Goal: Information Seeking & Learning: Learn about a topic

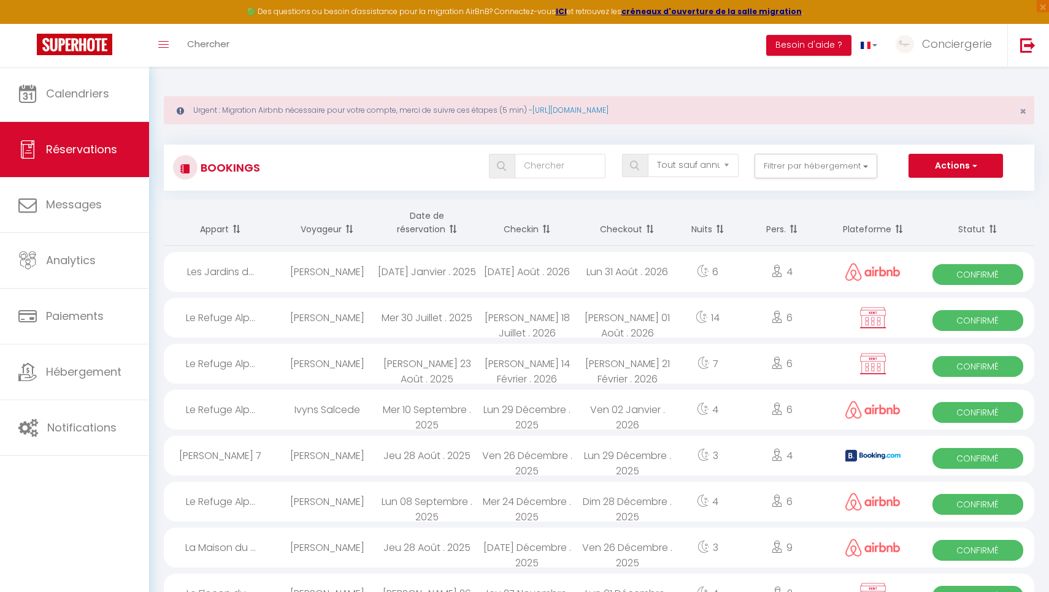
select select "not_cancelled"
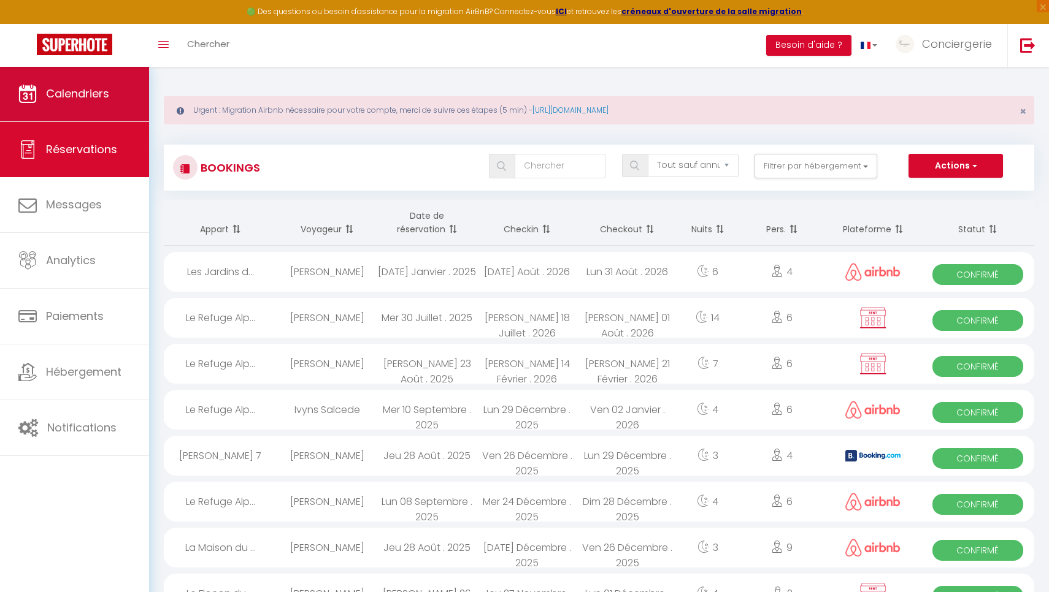
click at [112, 83] on link "Calendriers" at bounding box center [74, 93] width 149 height 55
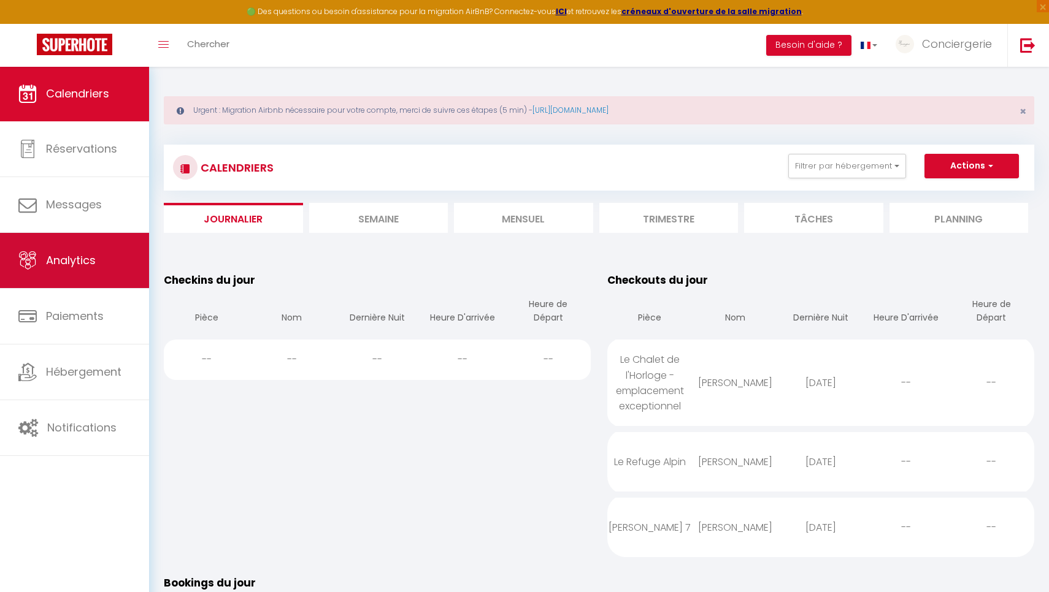
click at [95, 281] on link "Analytics" at bounding box center [74, 260] width 149 height 55
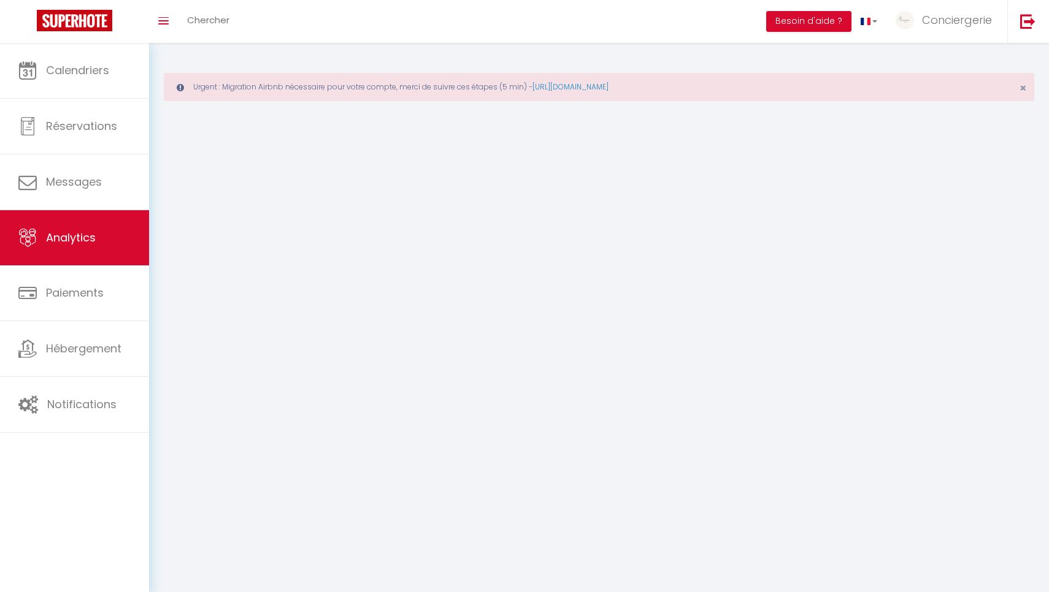
select select "2025"
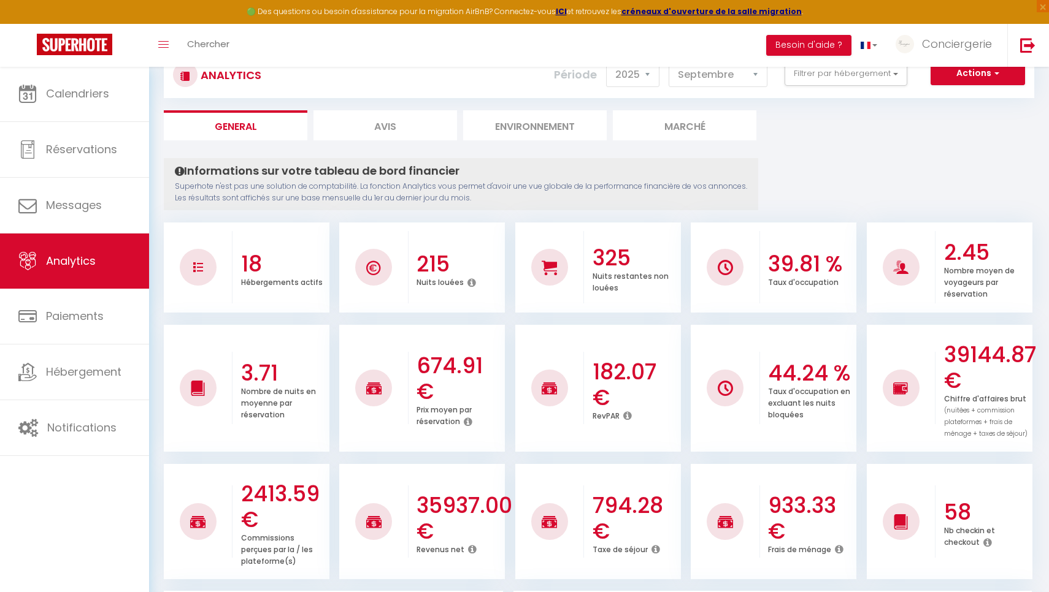
scroll to position [73, 0]
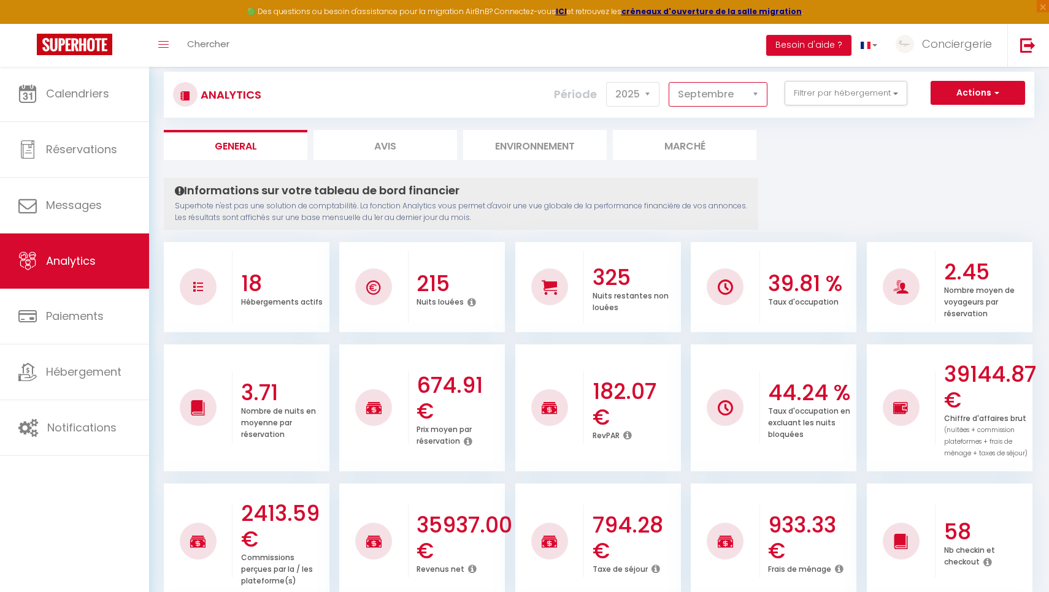
select select "8"
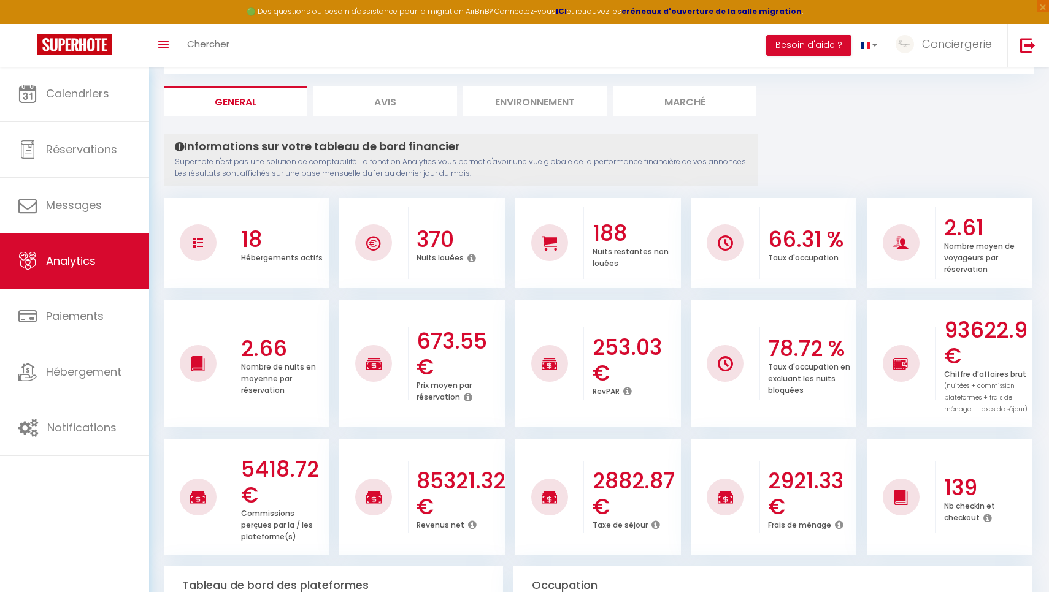
scroll to position [39, 0]
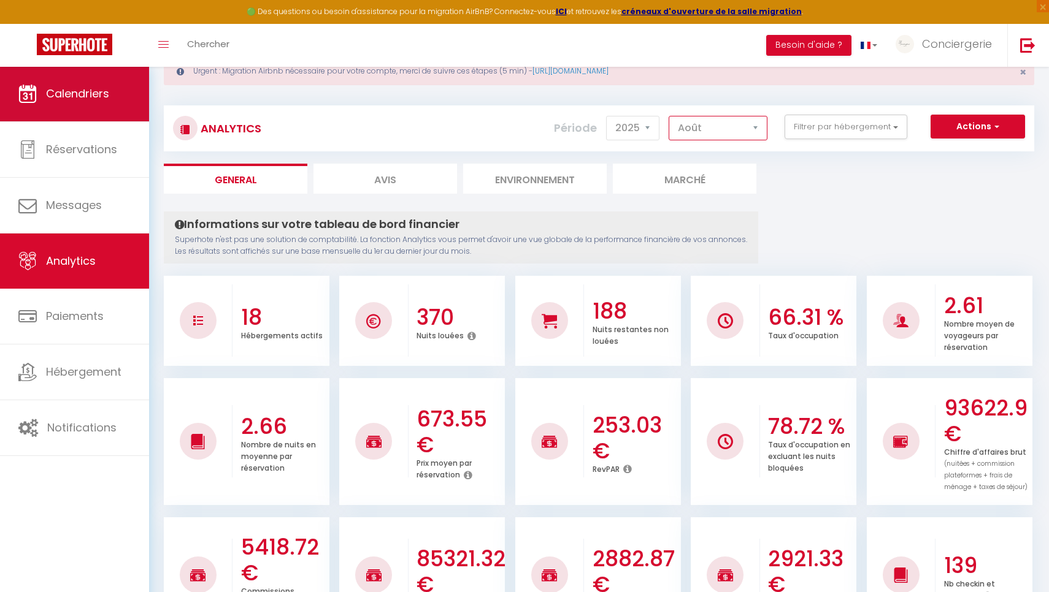
click at [75, 90] on span "Calendriers" at bounding box center [77, 93] width 63 height 15
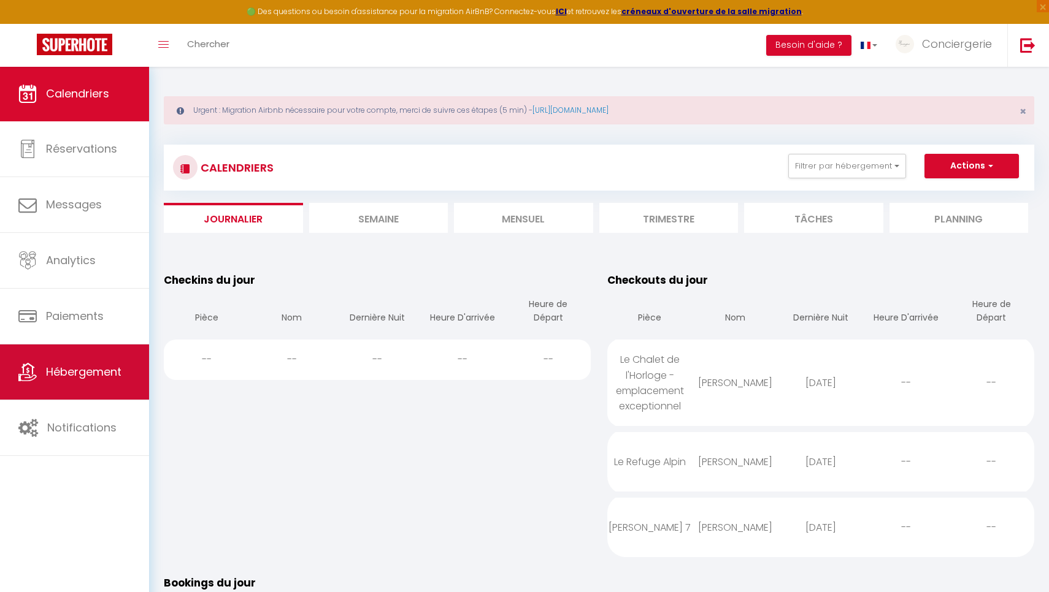
click at [87, 369] on span "Hébergement" at bounding box center [83, 371] width 75 height 15
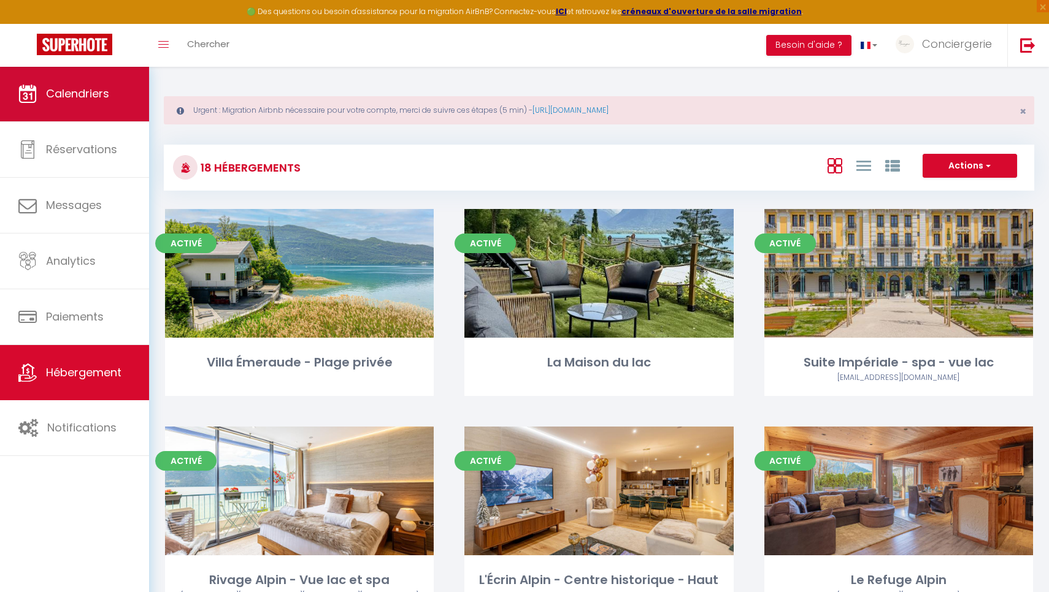
click at [94, 87] on span "Calendriers" at bounding box center [77, 93] width 63 height 15
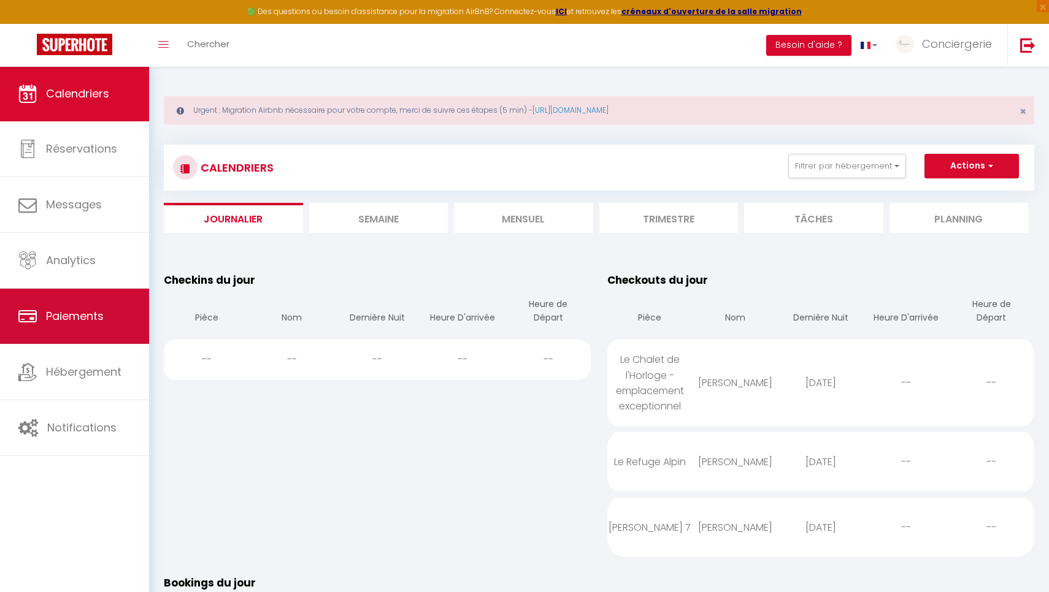
click at [78, 289] on link "Paiements" at bounding box center [74, 316] width 149 height 55
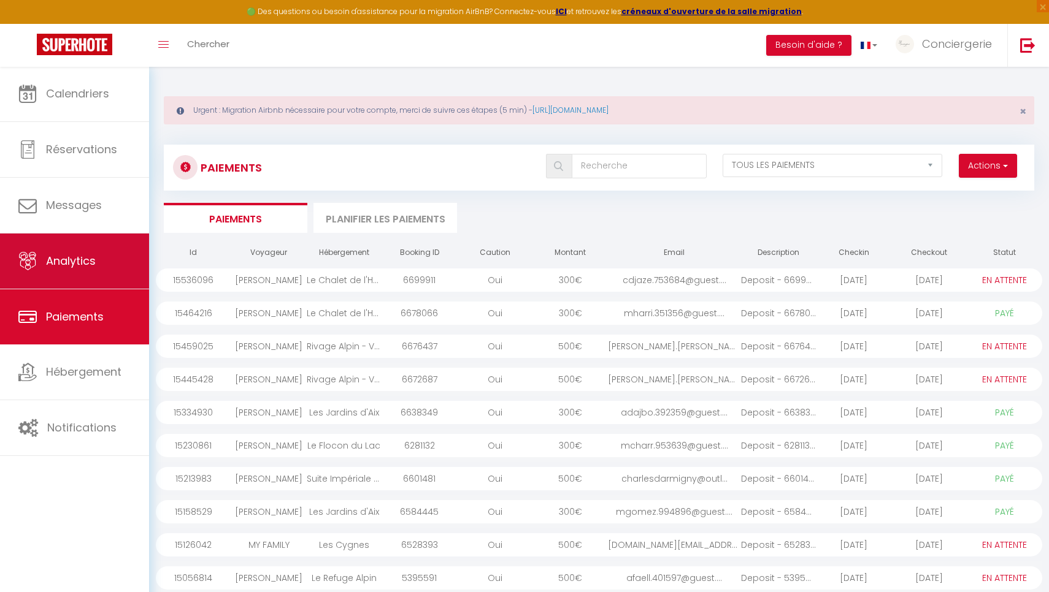
click at [82, 257] on span "Analytics" at bounding box center [71, 260] width 50 height 15
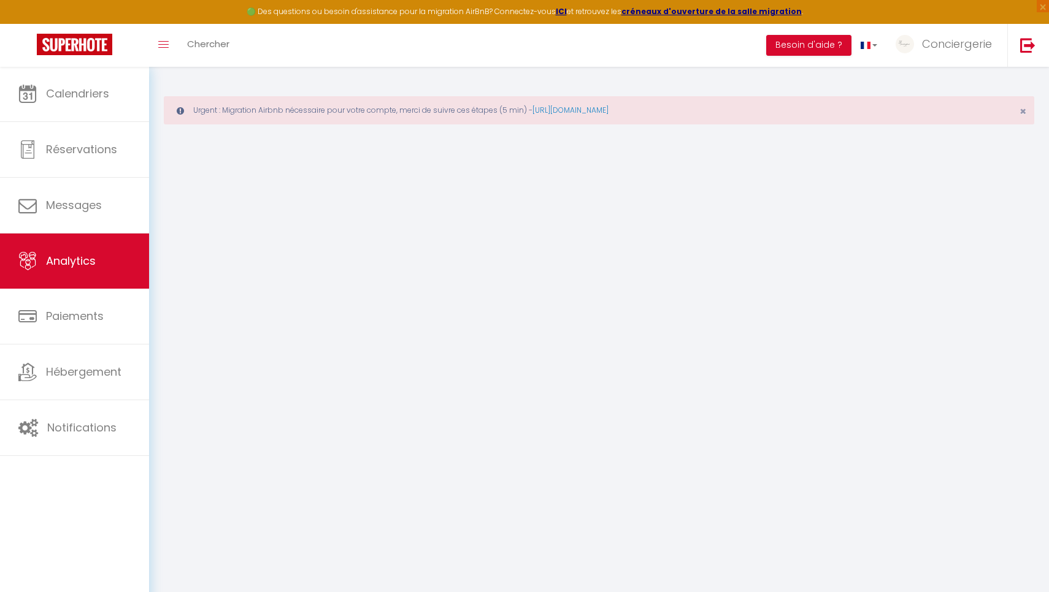
select select "2025"
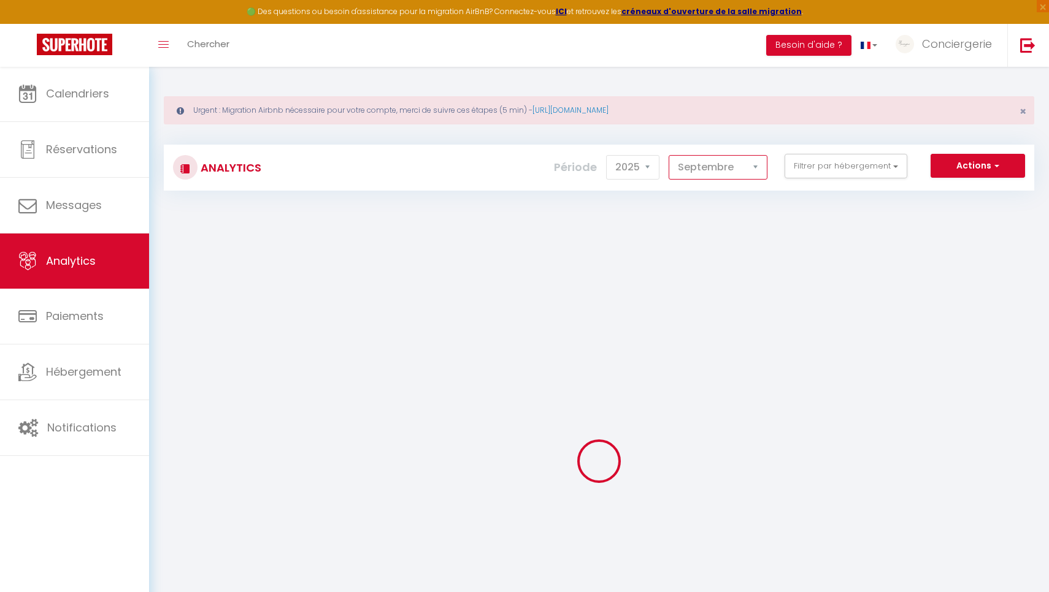
select select "8"
checkbox input "false"
checkbox privée "false"
checkbox lac "false"
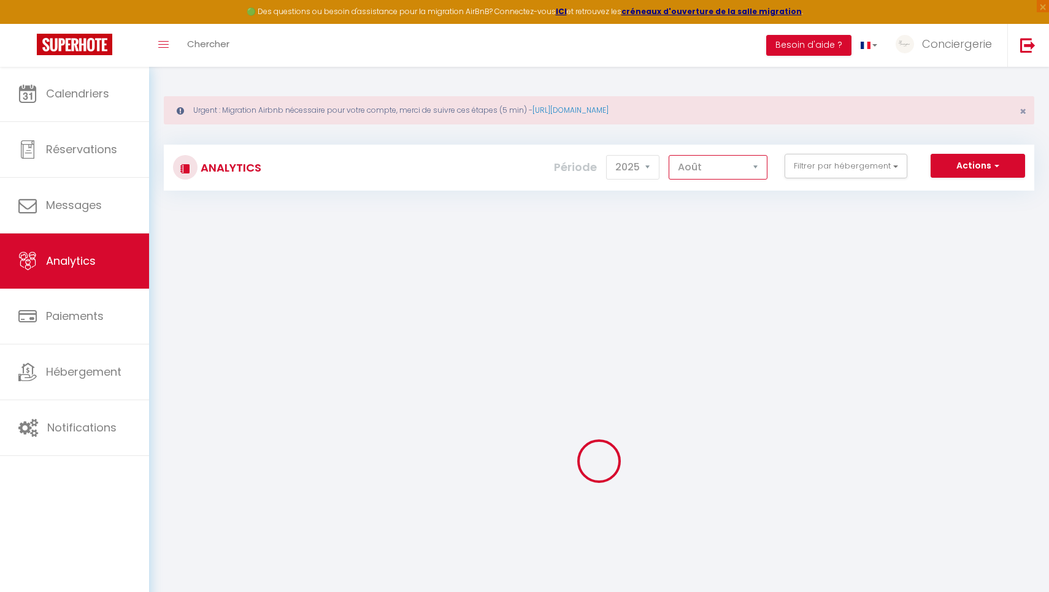
checkbox spa "false"
checkbox standing "false"
checkbox Alpin "false"
checkbox input "false"
checkbox House "false"
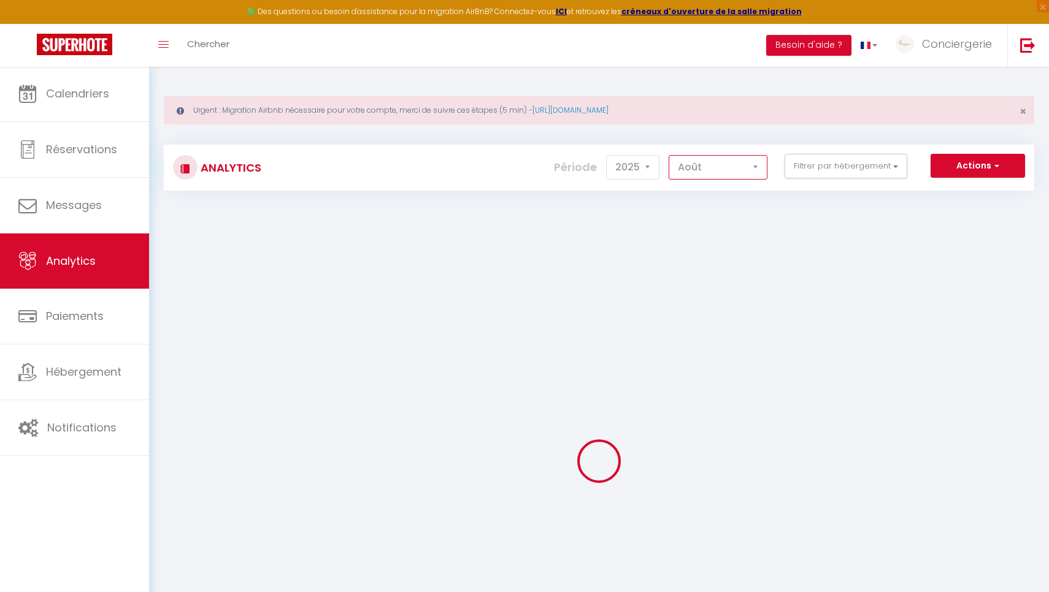
checkbox 7 "false"
checkbox exceptionnel "false"
checkbox balnéothérapie "false"
checkbox Lac "false"
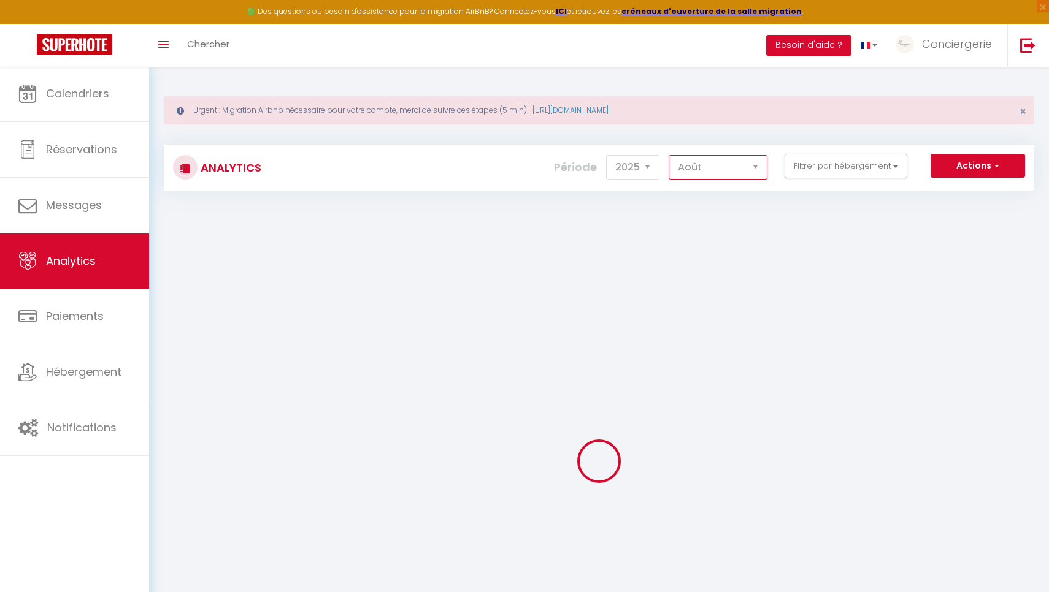
checkbox Azura "false"
checkbox Cygnes "false"
checkbox d\'Aix "false"
checkbox calme "false"
checkbox prairie "false"
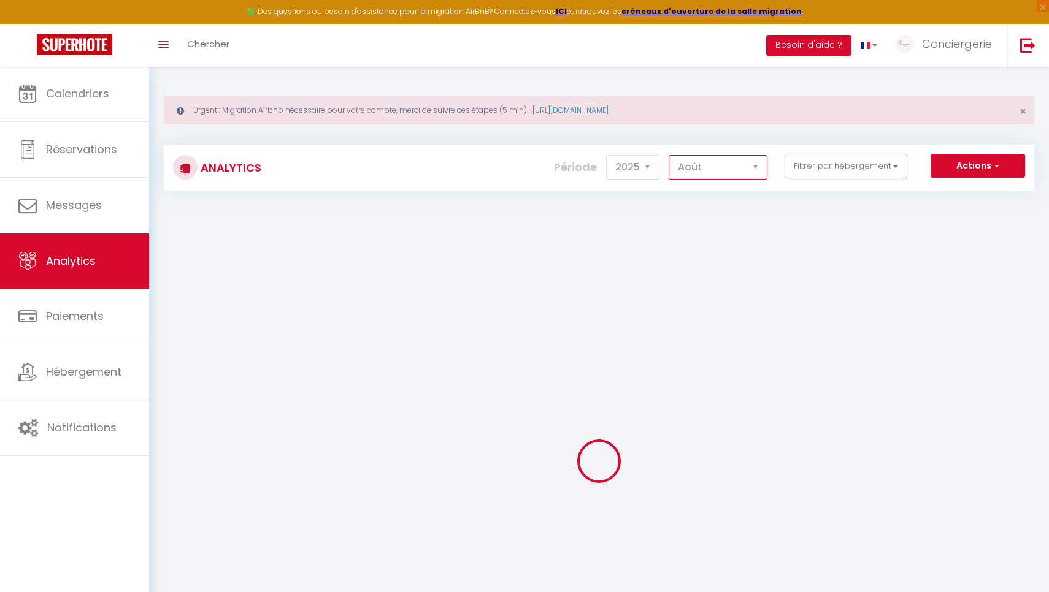
checkbox input "false"
checkbox privée "false"
checkbox lac "false"
checkbox spa "false"
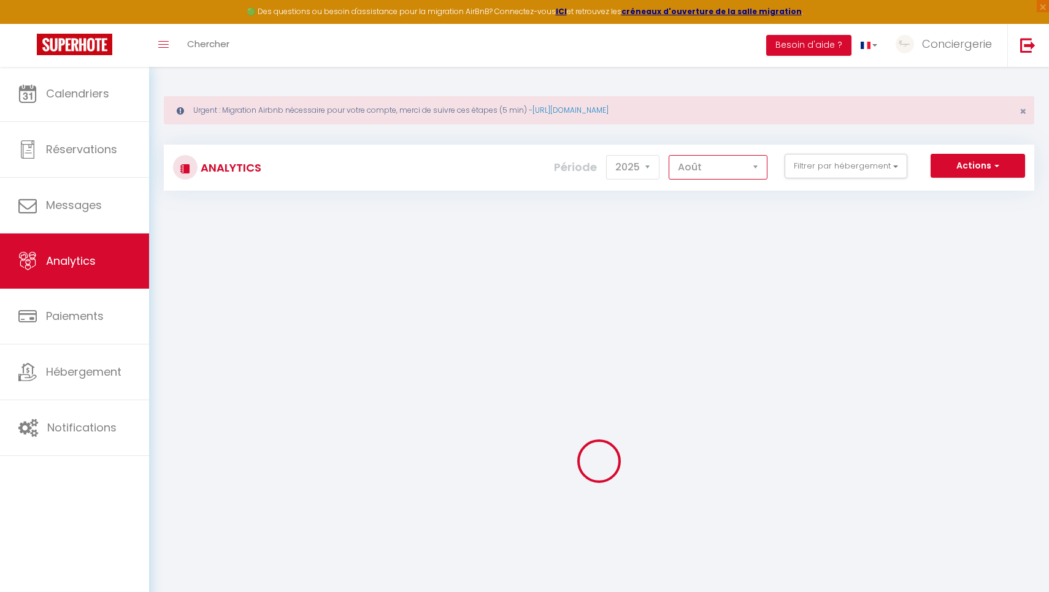
checkbox standing "false"
checkbox Alpin "false"
checkbox input "false"
checkbox House "false"
checkbox 7 "false"
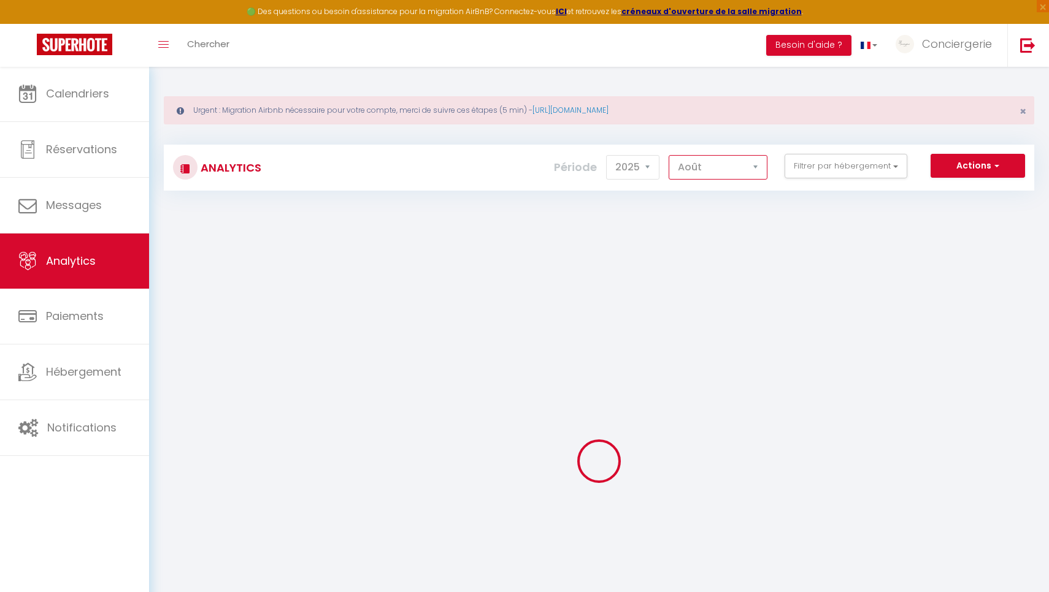
checkbox exceptionnel "false"
checkbox balnéothérapie "false"
checkbox Lac "false"
checkbox Azura "false"
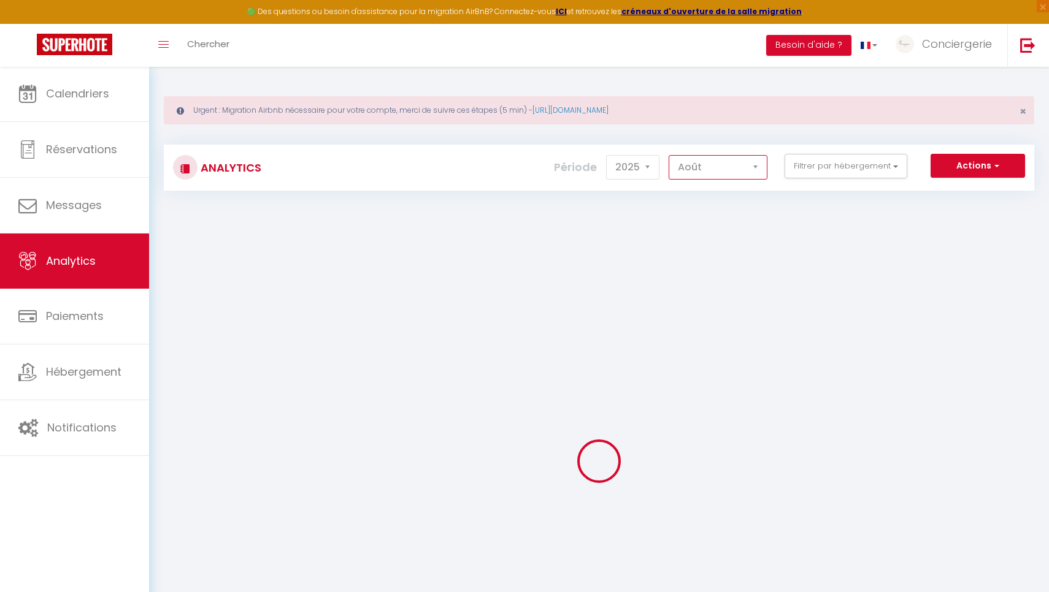
checkbox Cygnes "false"
checkbox d\'Aix "false"
checkbox calme "false"
checkbox prairie "false"
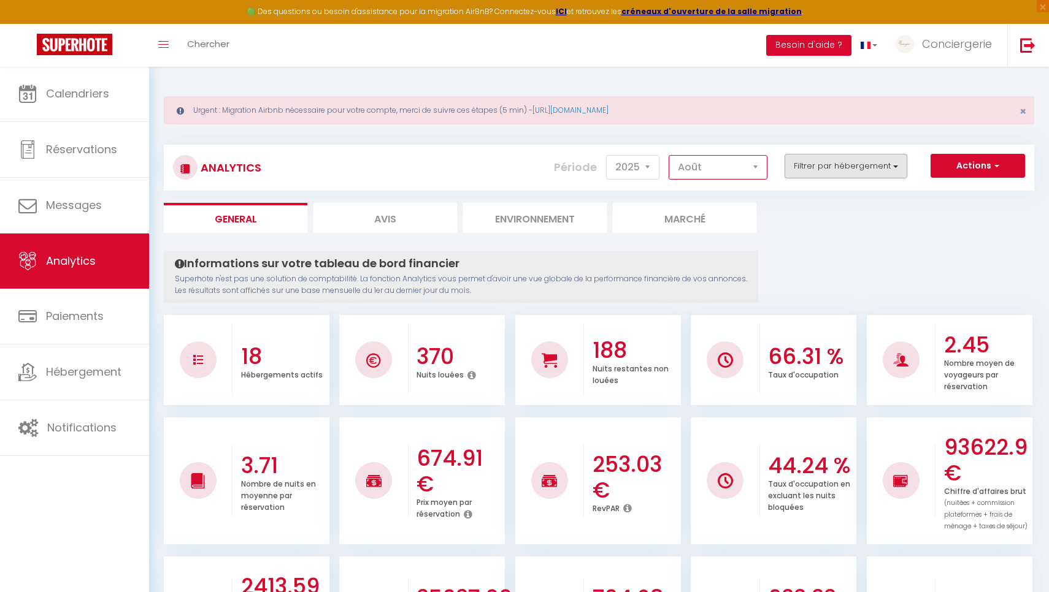
click at [821, 169] on button "Filtrer par hébergement" at bounding box center [845, 166] width 123 height 25
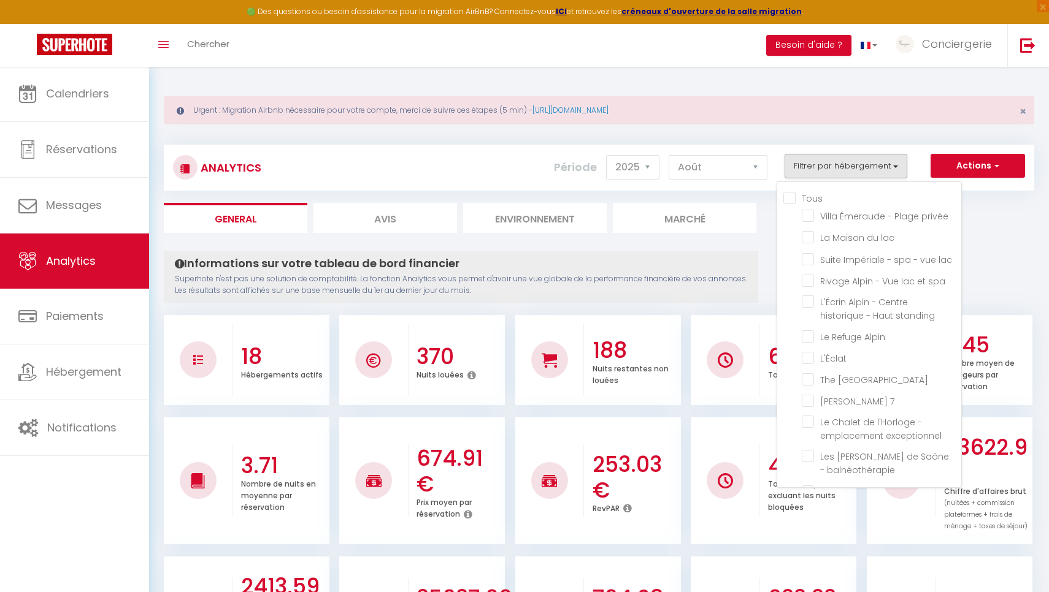
click at [787, 199] on input "Tous" at bounding box center [872, 197] width 178 height 12
checkbox input "true"
checkbox privée "true"
checkbox lac "true"
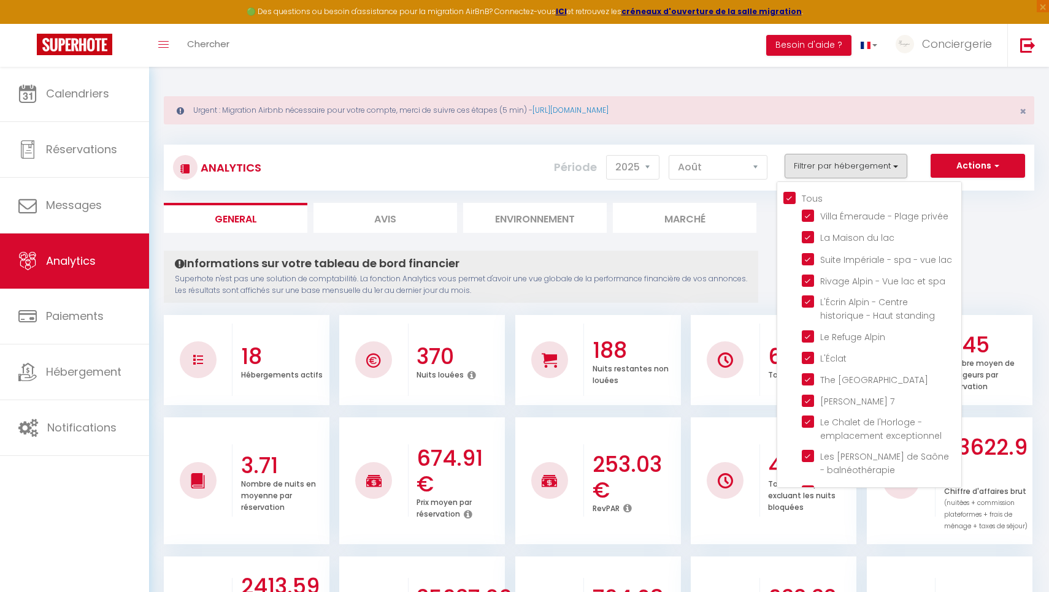
checkbox spa "true"
checkbox standing "true"
checkbox Alpin "true"
checkbox input "true"
checkbox House "true"
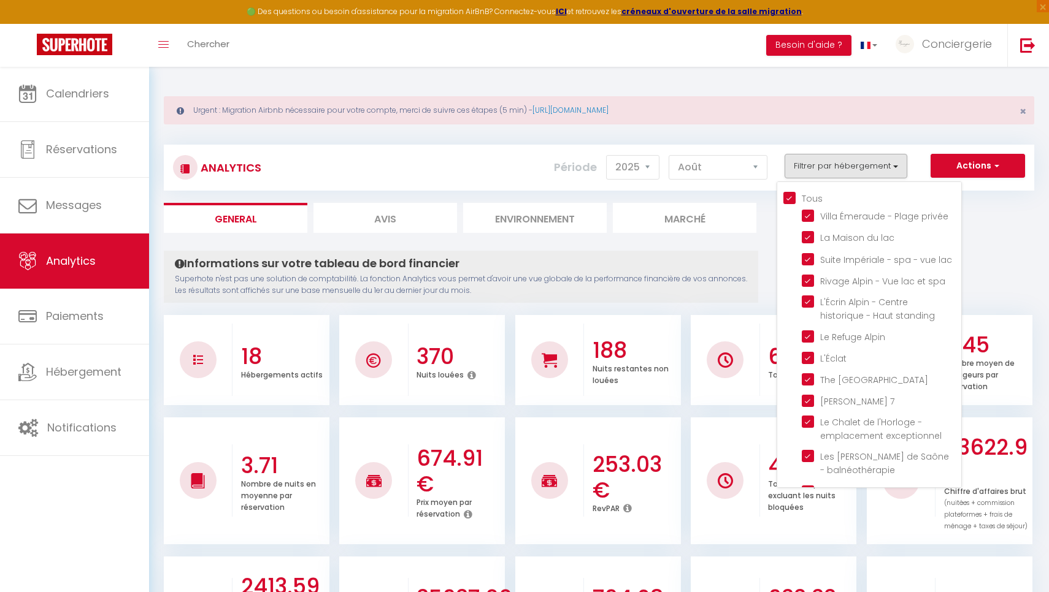
checkbox 7 "true"
checkbox exceptionnel "true"
checkbox balnéothérapie "true"
checkbox Lac "true"
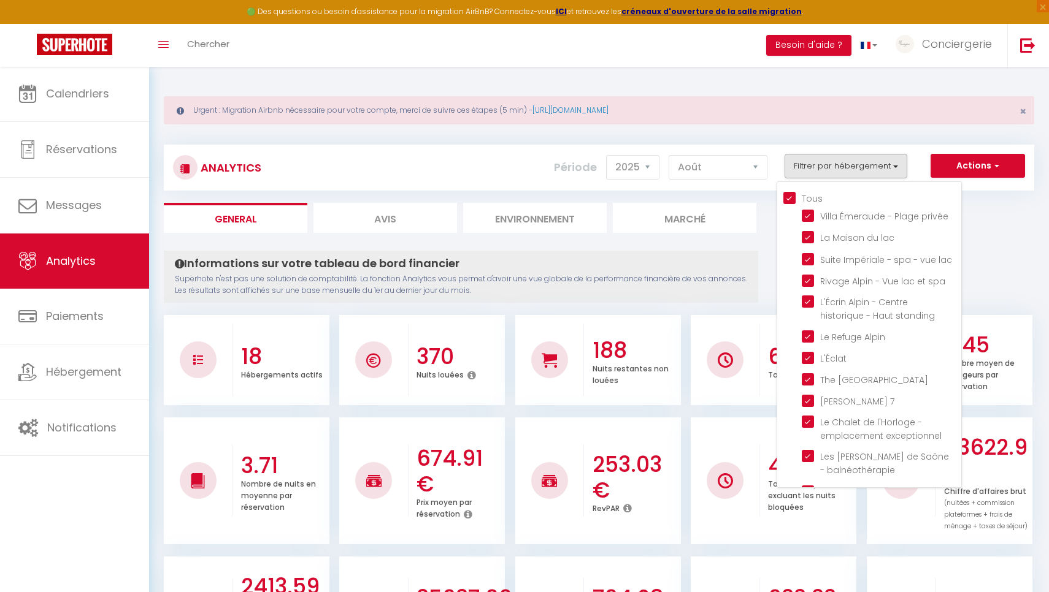
checkbox Azura "true"
checkbox Cygnes "true"
checkbox d\'Aix "true"
checkbox calme "true"
checkbox prairie "true"
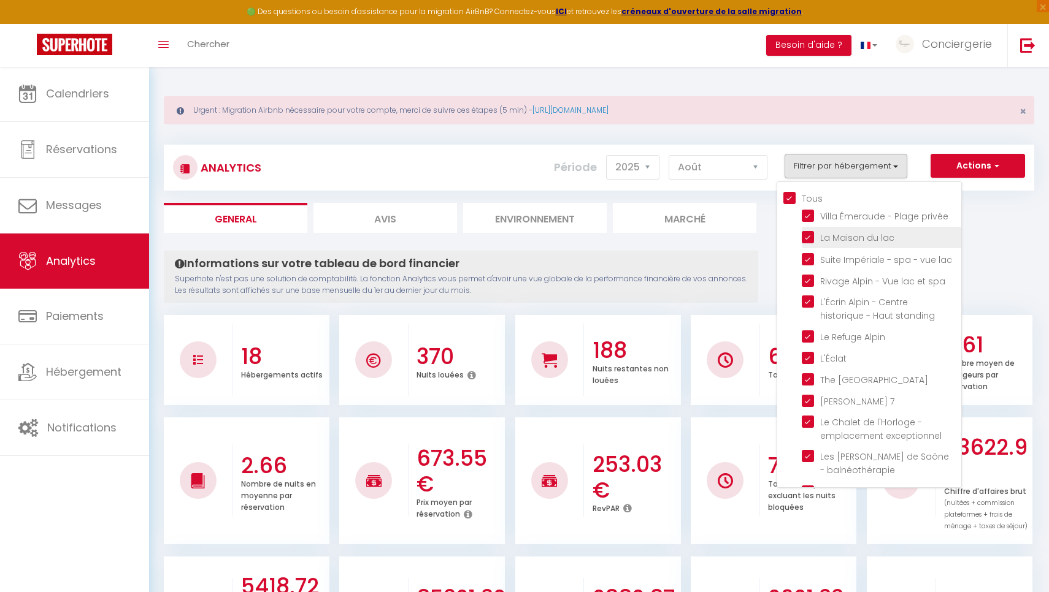
click at [809, 236] on lac "checkbox" at bounding box center [881, 237] width 159 height 12
checkbox lac "false"
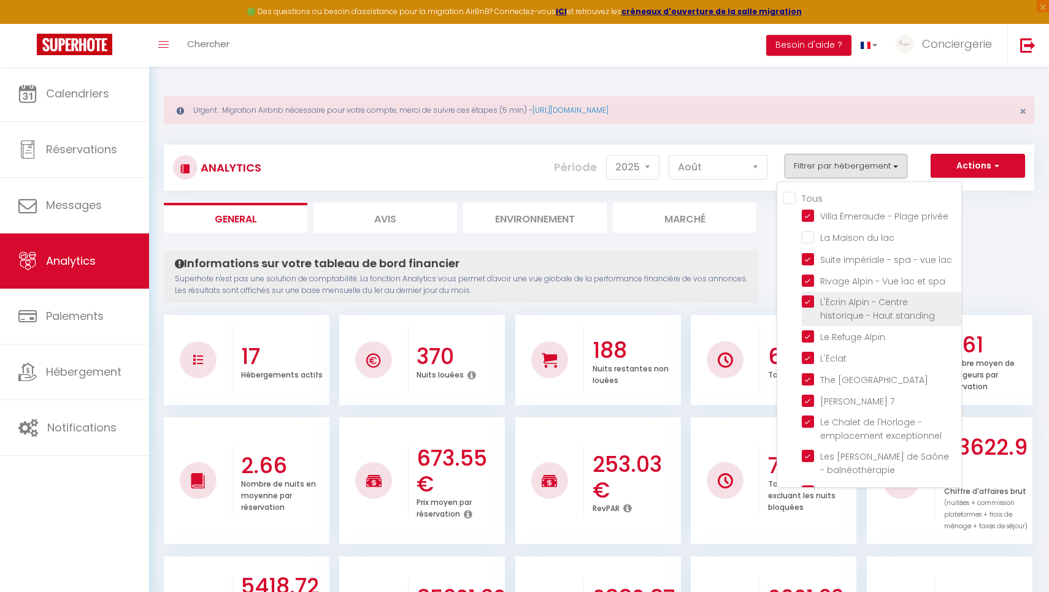
checkbox input "false"
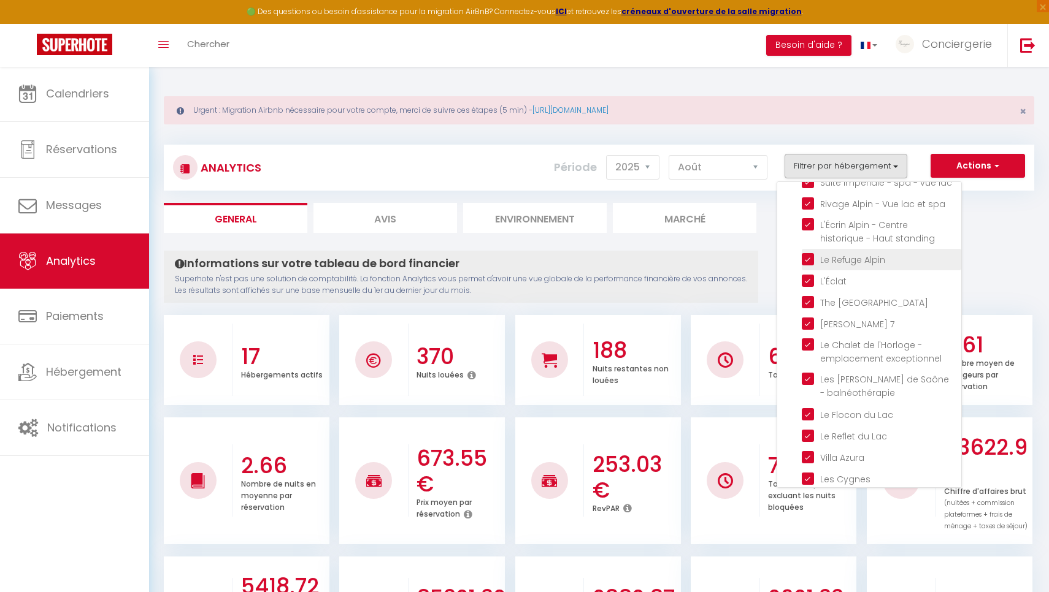
scroll to position [80, 0]
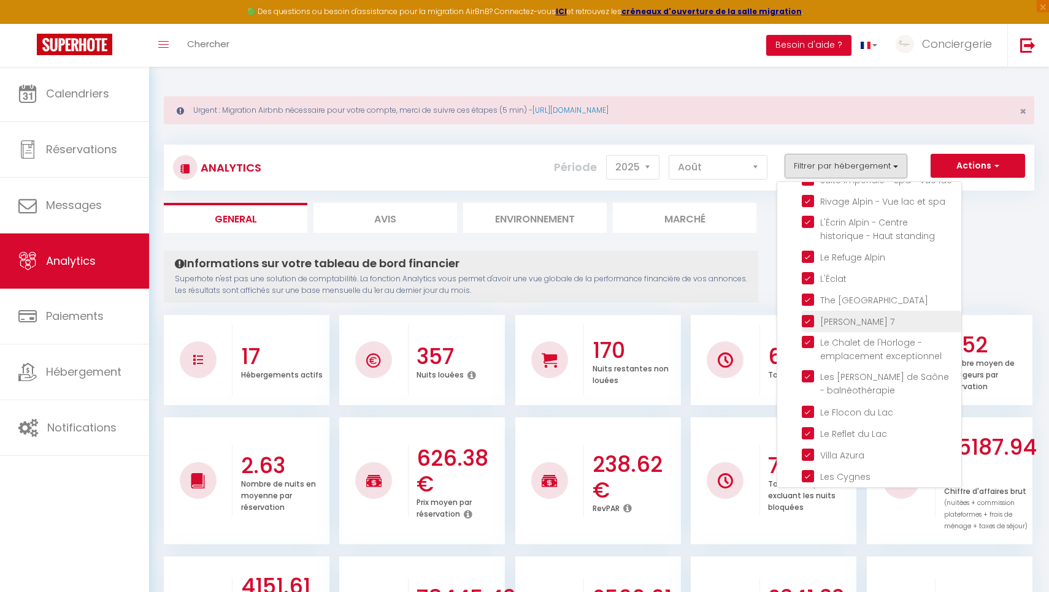
click at [808, 322] on 7 "checkbox" at bounding box center [881, 321] width 159 height 12
checkbox 7 "false"
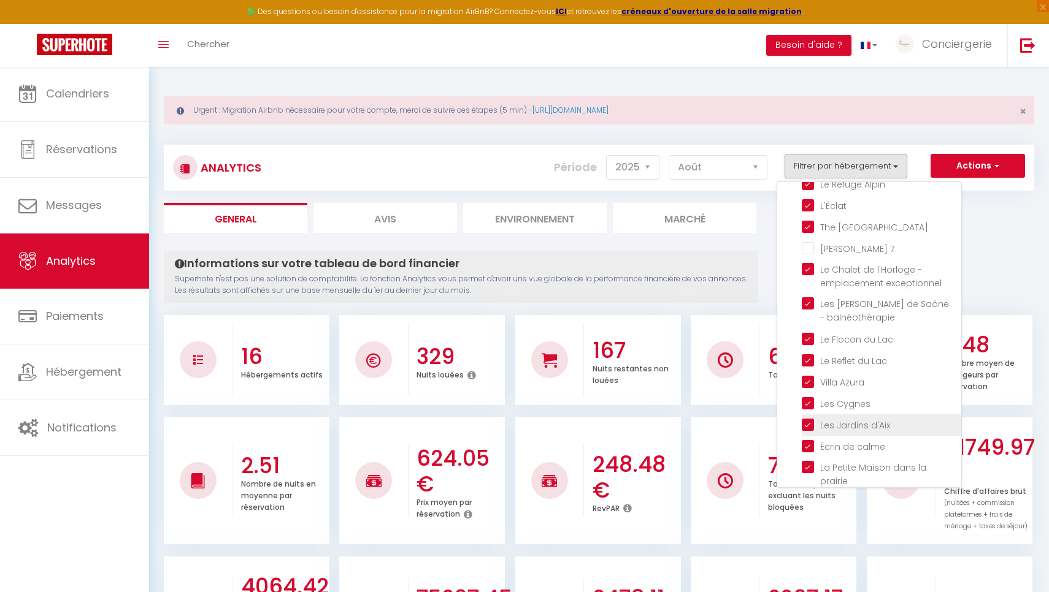
scroll to position [152, 0]
click at [810, 303] on balnéothérapie "checkbox" at bounding box center [881, 304] width 159 height 12
checkbox balnéothérapie "false"
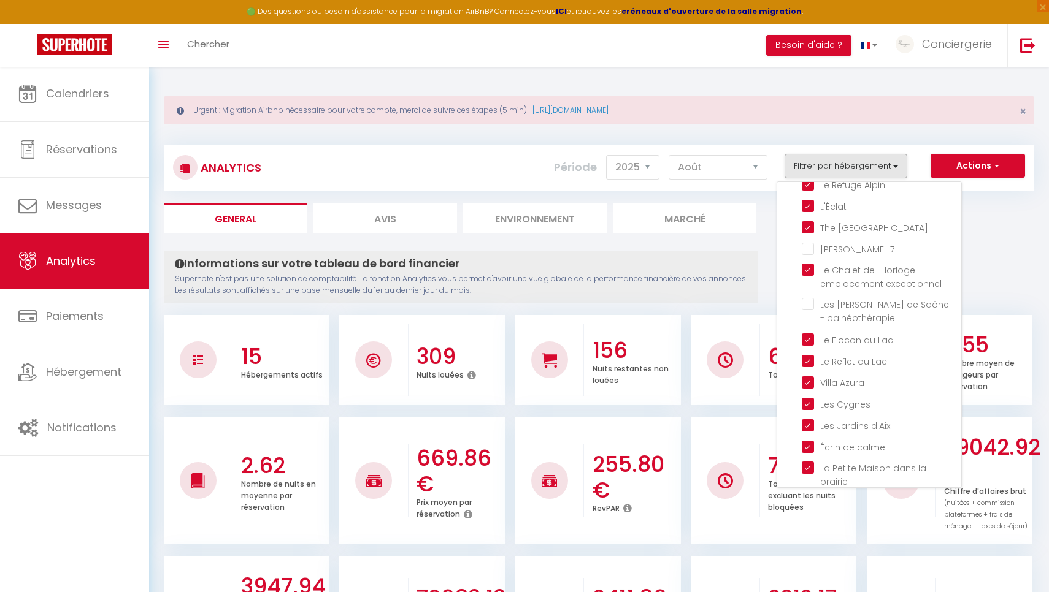
click at [749, 299] on div "Informations sur votre tableau de bord financier Superhote n'est pas une soluti…" at bounding box center [461, 277] width 594 height 52
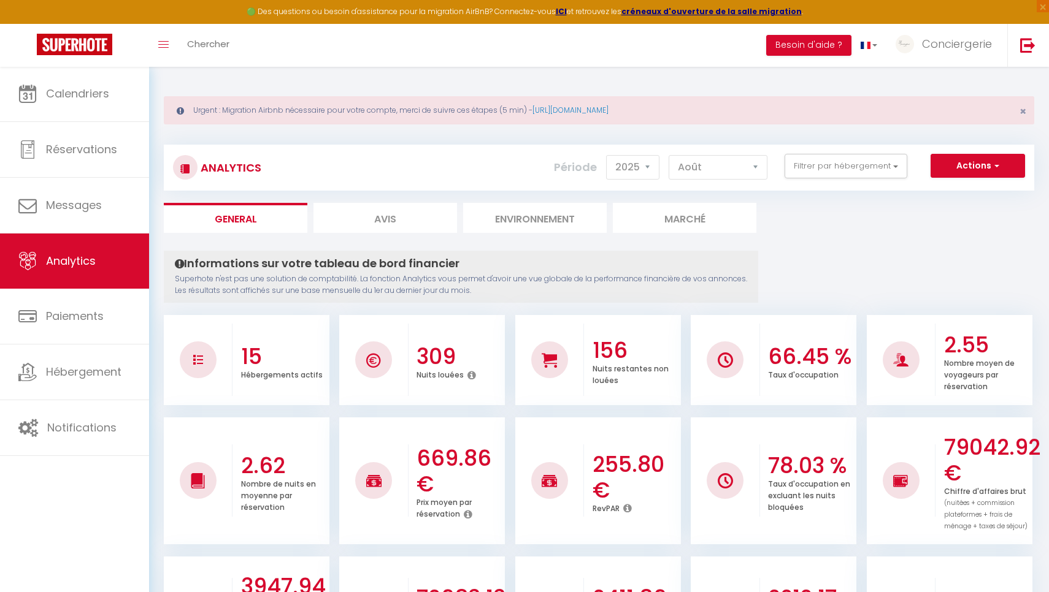
scroll to position [0, 0]
click at [801, 170] on button "Filtrer par hébergement" at bounding box center [845, 166] width 123 height 25
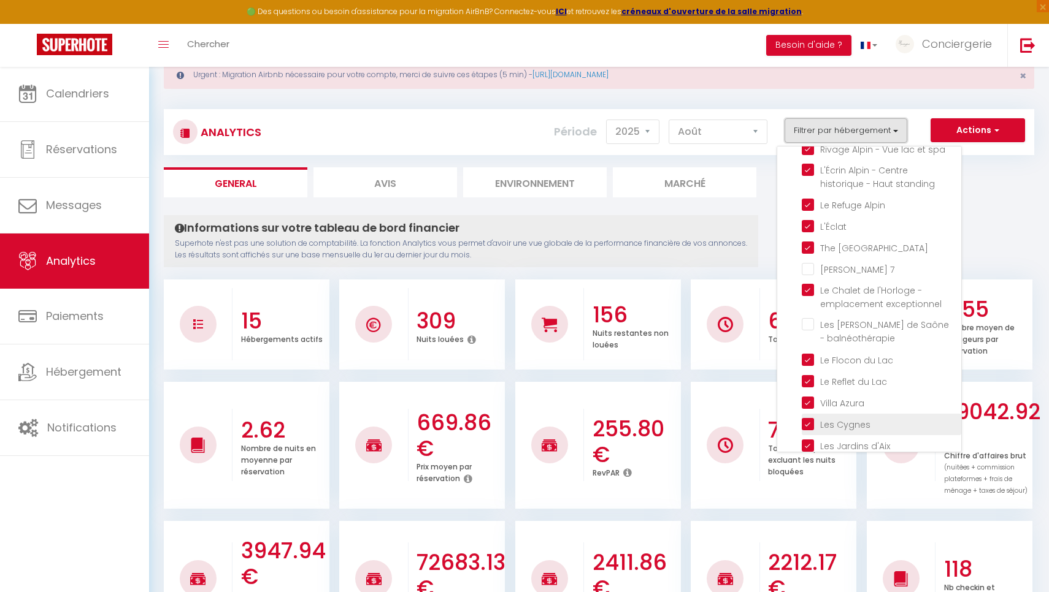
scroll to position [95, 0]
click at [811, 250] on House "checkbox" at bounding box center [881, 248] width 159 height 12
checkbox House "false"
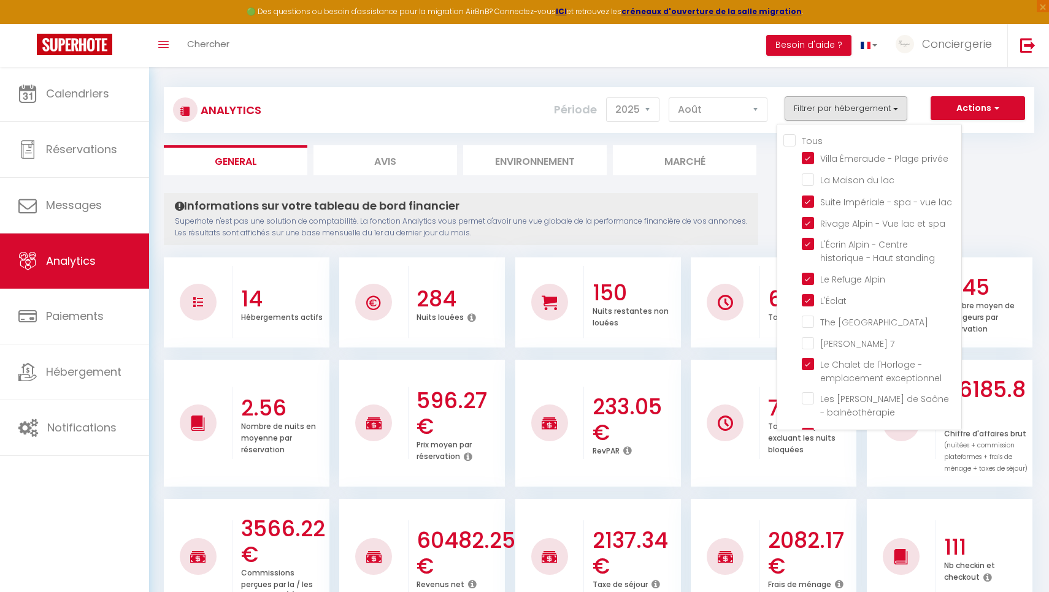
scroll to position [0, 0]
click at [811, 277] on Alpin "checkbox" at bounding box center [881, 278] width 159 height 12
checkbox Alpin "false"
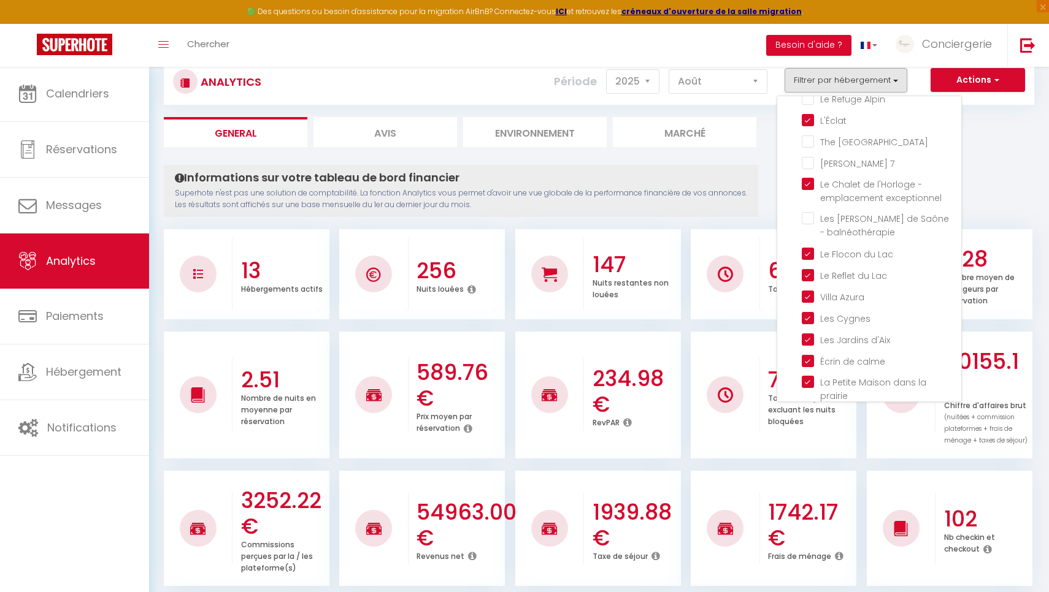
scroll to position [85, 0]
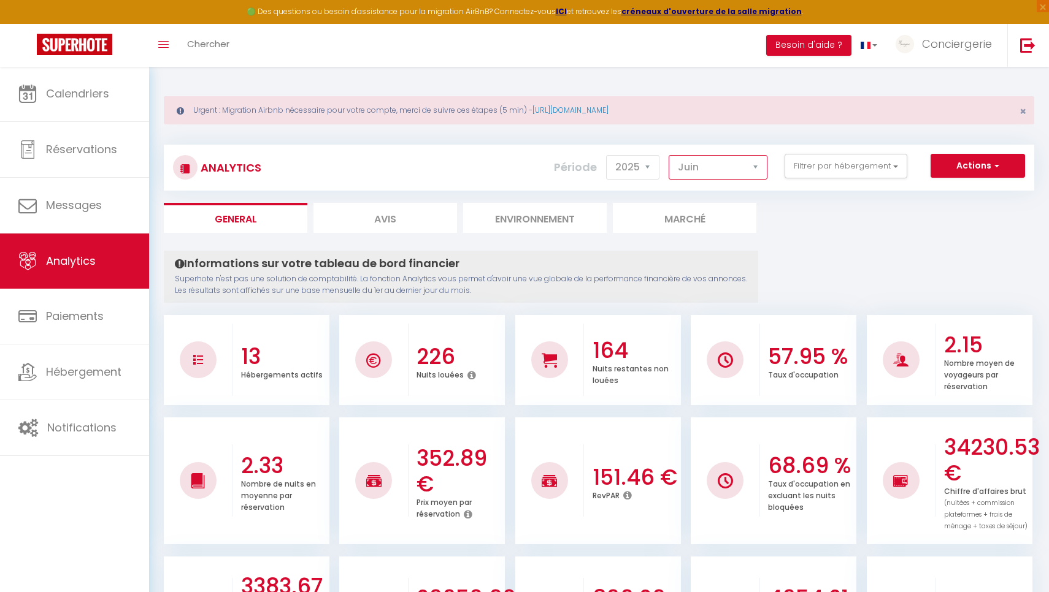
scroll to position [0, 0]
select select "5"
